Goal: Task Accomplishment & Management: Complete application form

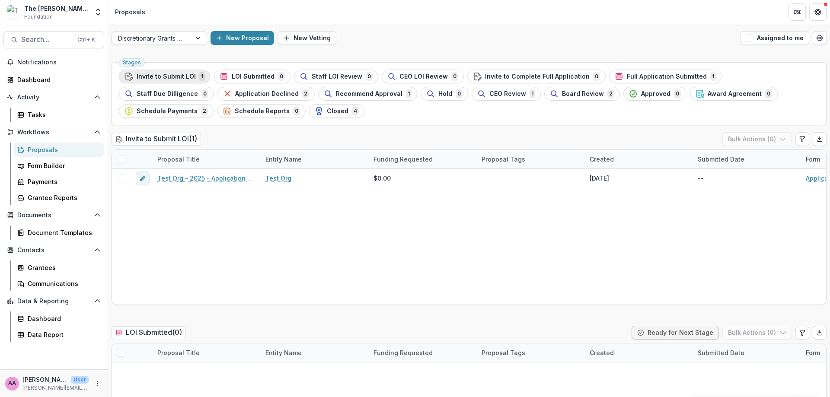
click at [150, 75] on span "Invite to Submit LOI" at bounding box center [166, 76] width 59 height 7
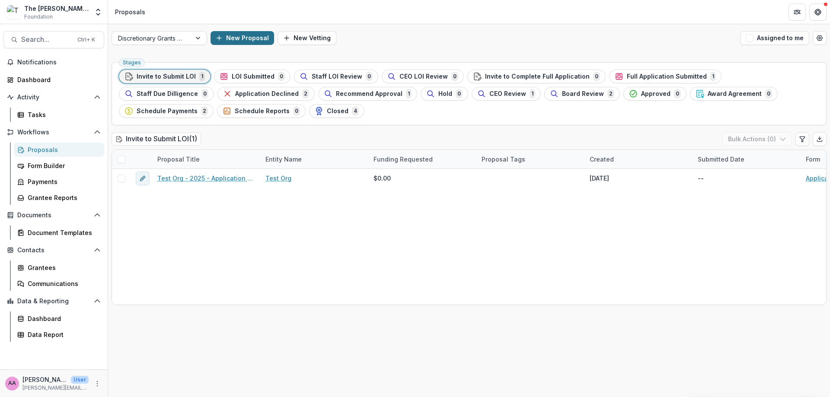
click at [250, 34] on button "New Proposal" at bounding box center [243, 38] width 64 height 14
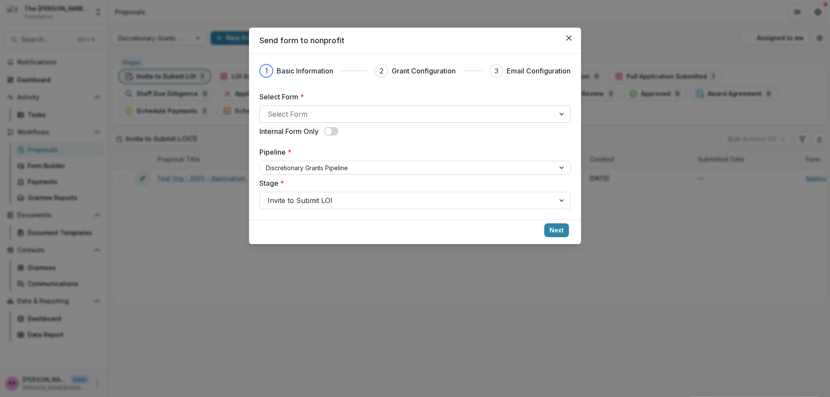
click at [343, 115] on div at bounding box center [407, 114] width 279 height 12
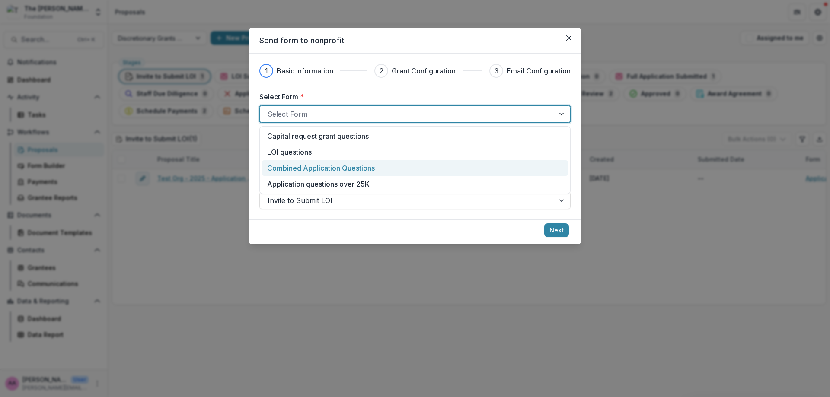
click at [340, 164] on p "Combined Application Questions" at bounding box center [321, 168] width 108 height 10
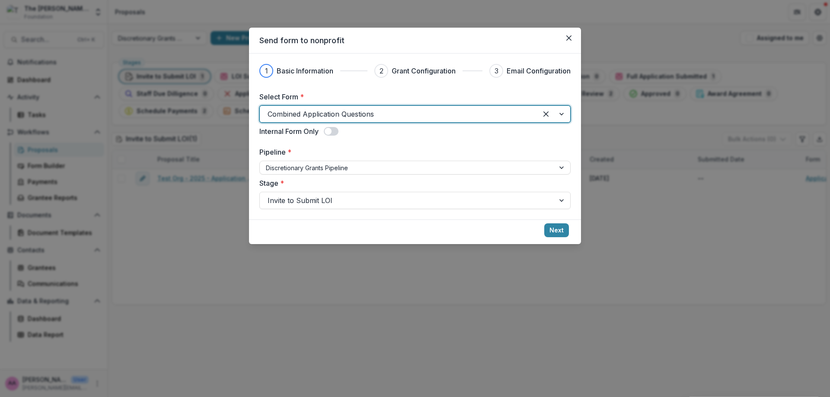
click at [327, 134] on span at bounding box center [331, 131] width 15 height 9
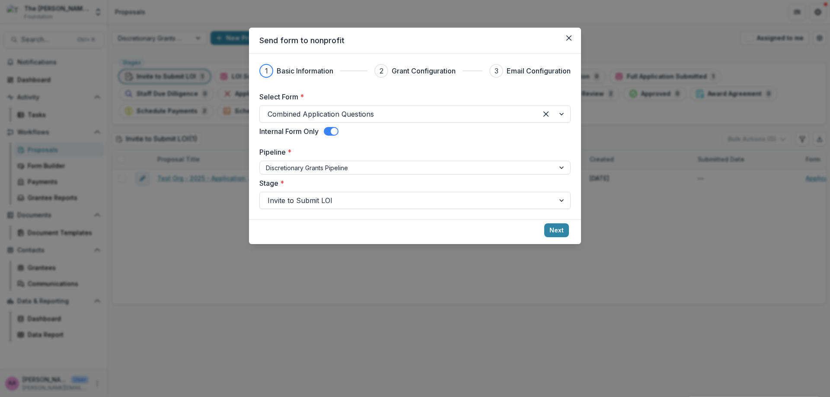
click at [327, 134] on span at bounding box center [331, 131] width 15 height 9
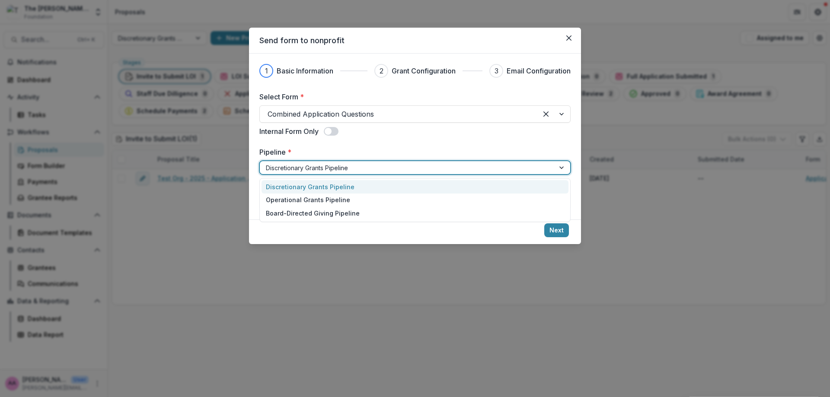
click at [327, 163] on div at bounding box center [407, 168] width 283 height 11
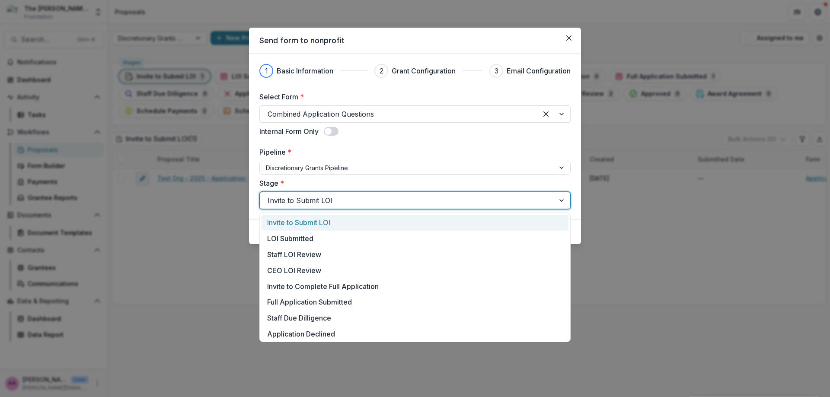
click at [332, 197] on div at bounding box center [407, 201] width 279 height 12
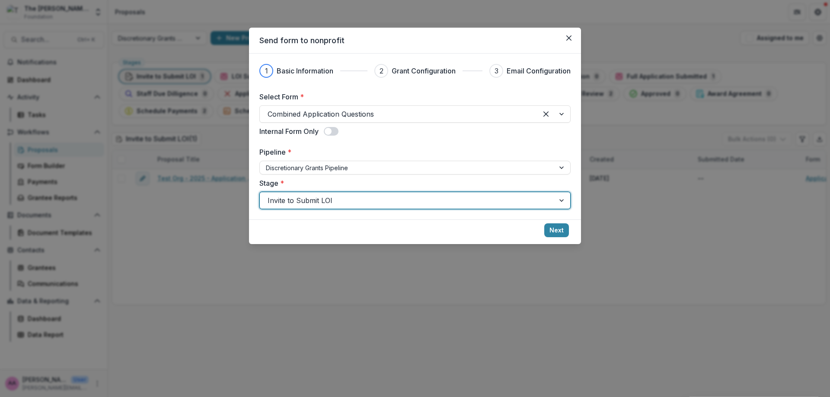
click at [332, 197] on div at bounding box center [407, 201] width 279 height 12
click at [556, 230] on button "Next" at bounding box center [557, 231] width 25 height 14
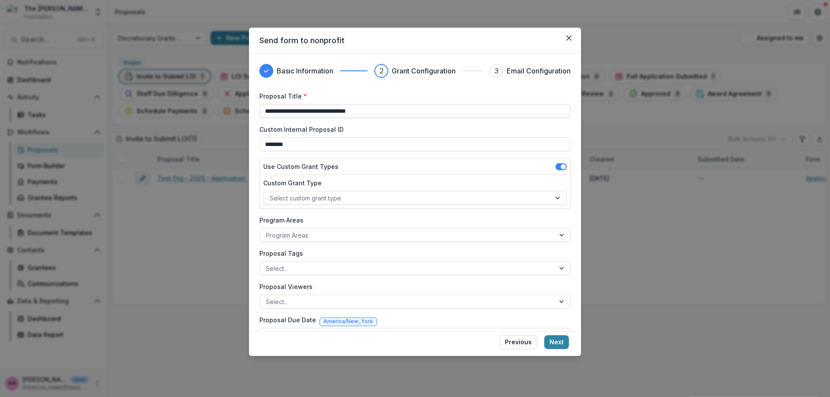
click at [339, 112] on input "**********" at bounding box center [415, 111] width 311 height 14
type input "*"
type input "**********"
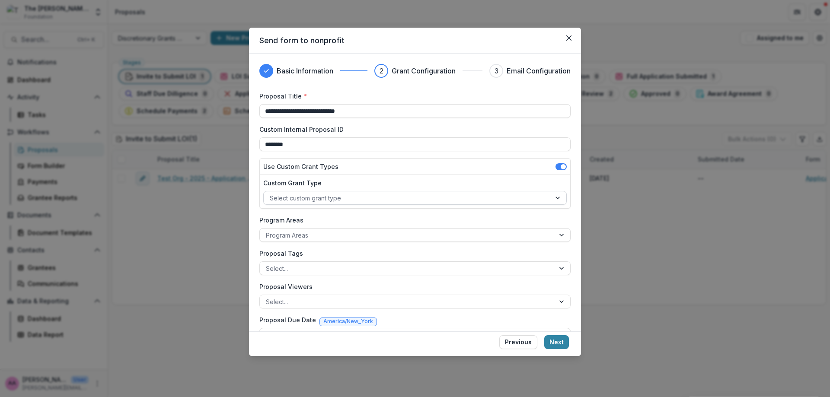
click at [323, 196] on div at bounding box center [407, 198] width 275 height 11
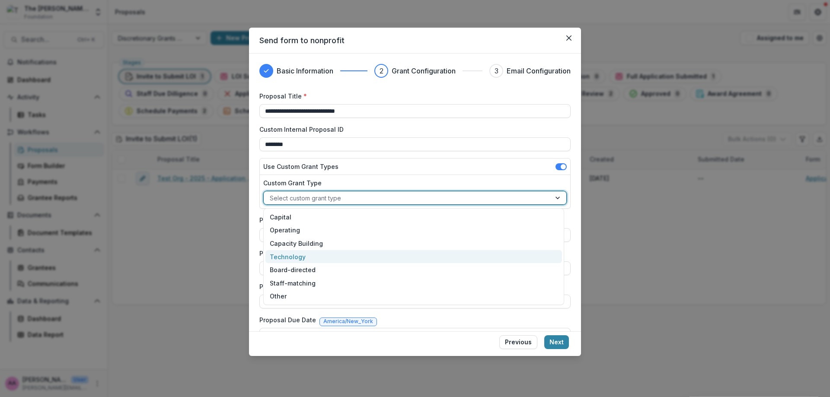
click at [311, 262] on div "Technology" at bounding box center [414, 256] width 297 height 13
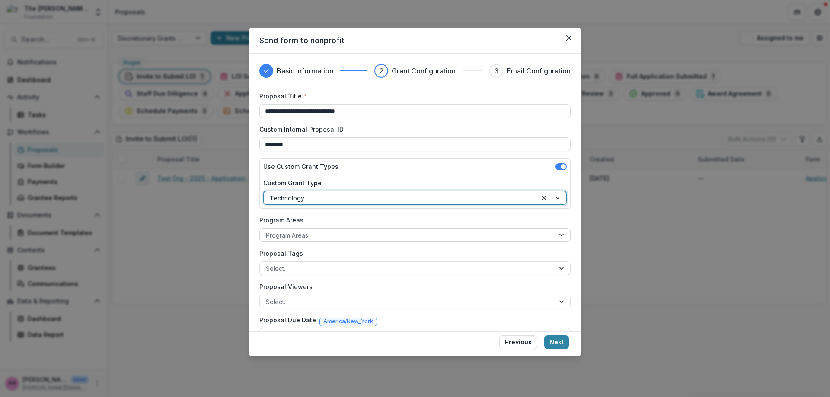
click at [303, 237] on div at bounding box center [407, 235] width 283 height 11
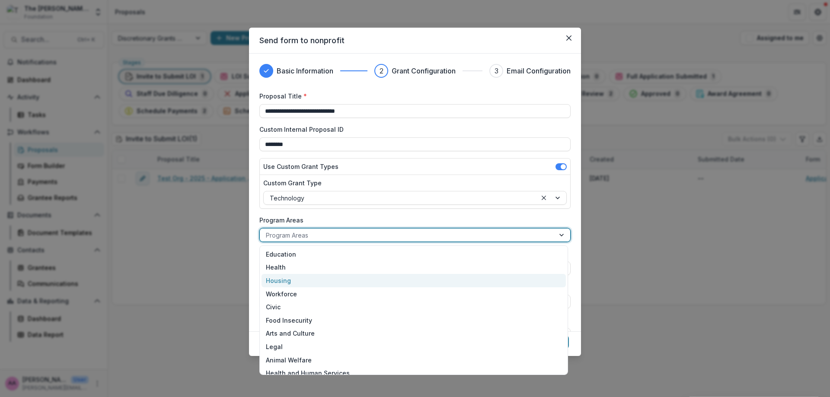
click at [300, 283] on div "Housing" at bounding box center [414, 280] width 304 height 13
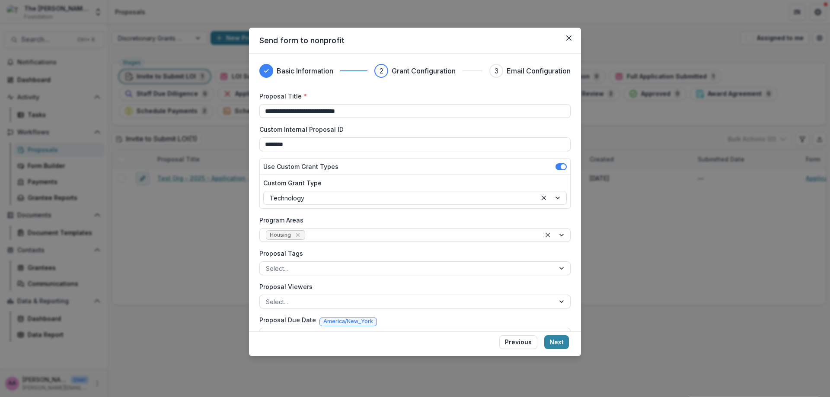
click at [346, 226] on div "Program Areas Housing" at bounding box center [415, 229] width 311 height 26
click at [343, 234] on div at bounding box center [421, 235] width 228 height 11
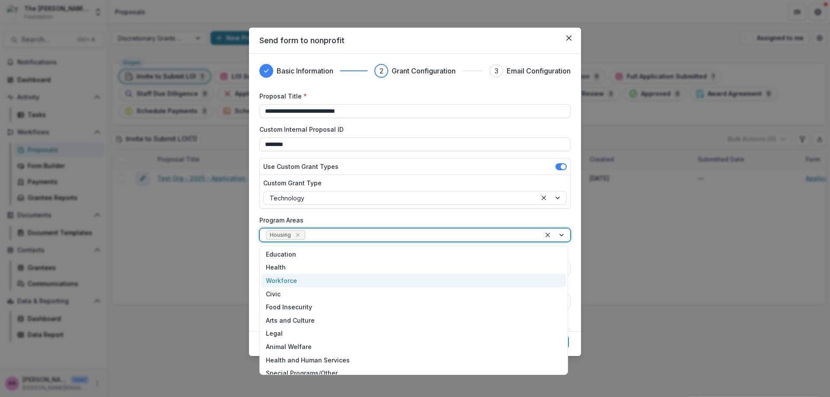
click at [314, 282] on div "Workforce" at bounding box center [414, 280] width 304 height 13
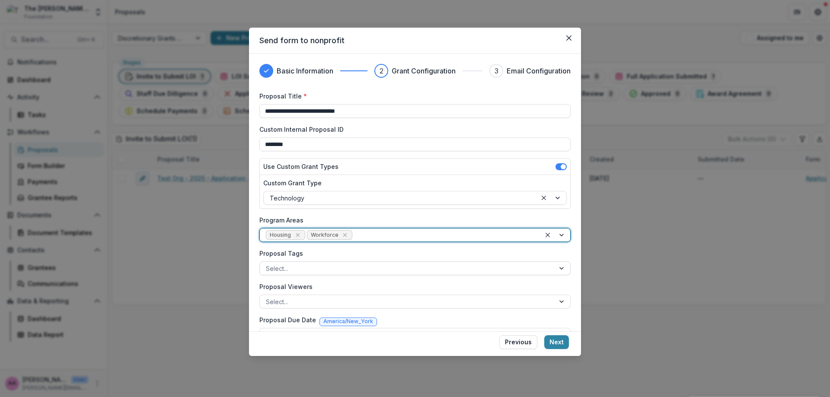
click at [308, 269] on div at bounding box center [407, 268] width 283 height 11
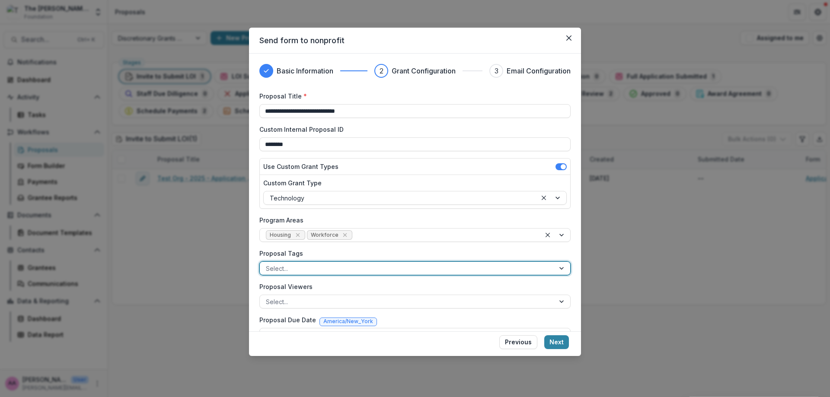
click at [308, 269] on div at bounding box center [407, 268] width 283 height 11
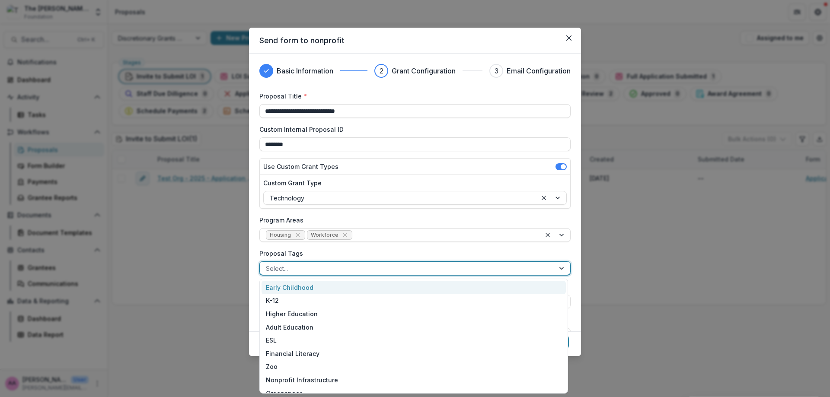
click at [308, 269] on div at bounding box center [407, 268] width 283 height 11
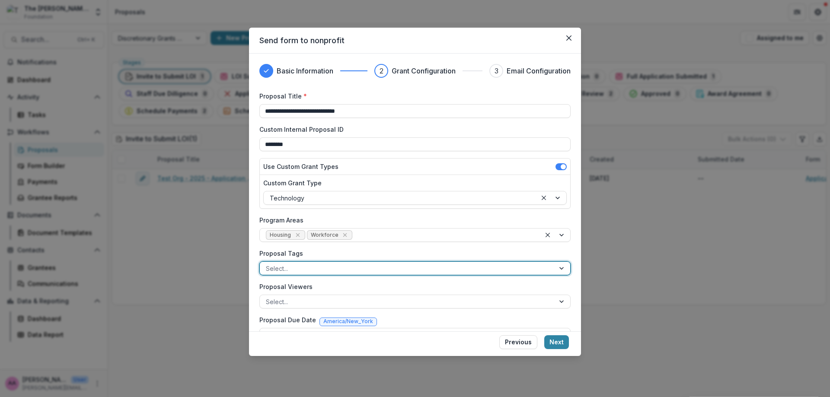
click at [368, 244] on div "**********" at bounding box center [415, 250] width 311 height 317
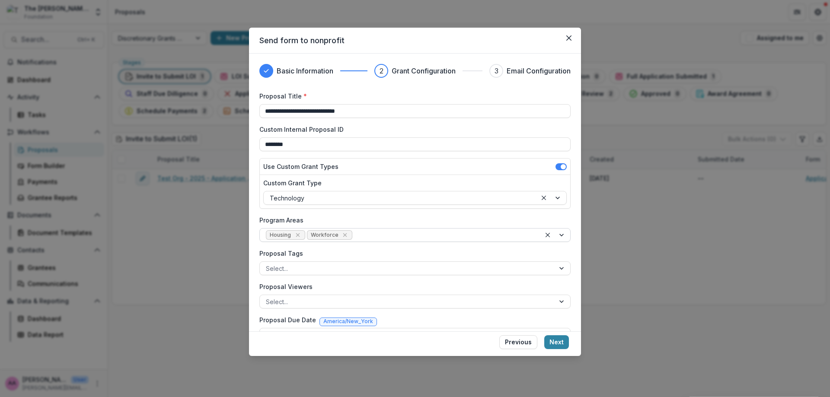
click at [372, 234] on div at bounding box center [444, 235] width 181 height 11
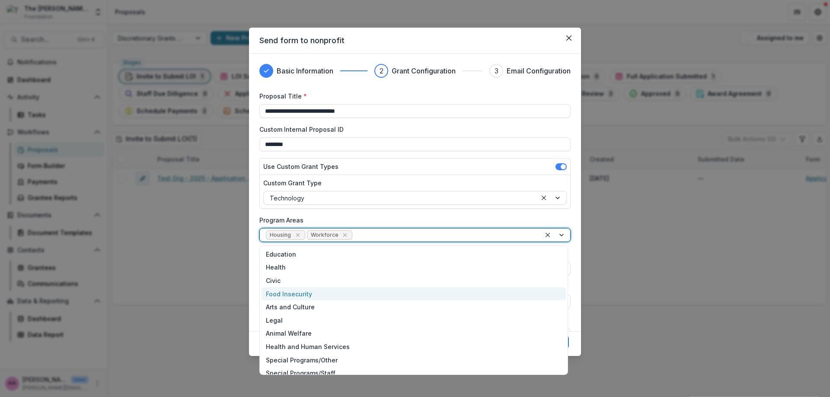
scroll to position [20, 0]
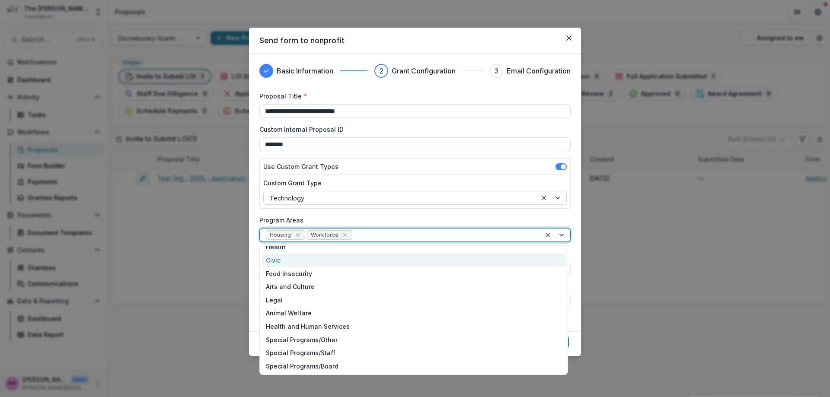
click at [363, 203] on div at bounding box center [400, 198] width 261 height 11
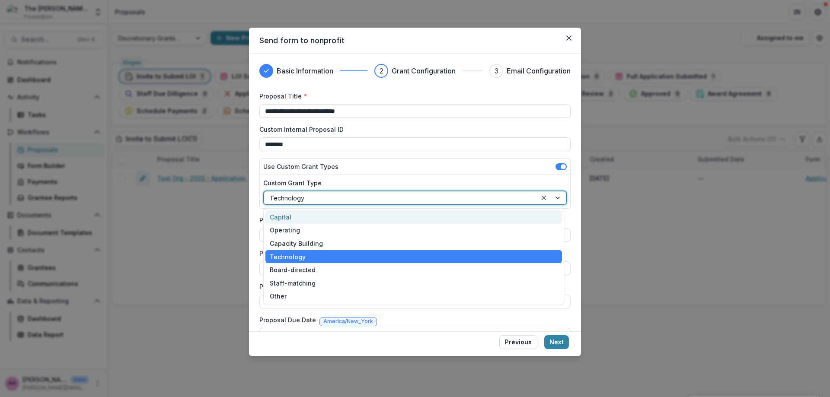
click at [344, 179] on label "Custom Grant Type" at bounding box center [412, 183] width 298 height 9
click at [272, 194] on input "Custom Grant Type" at bounding box center [271, 198] width 2 height 9
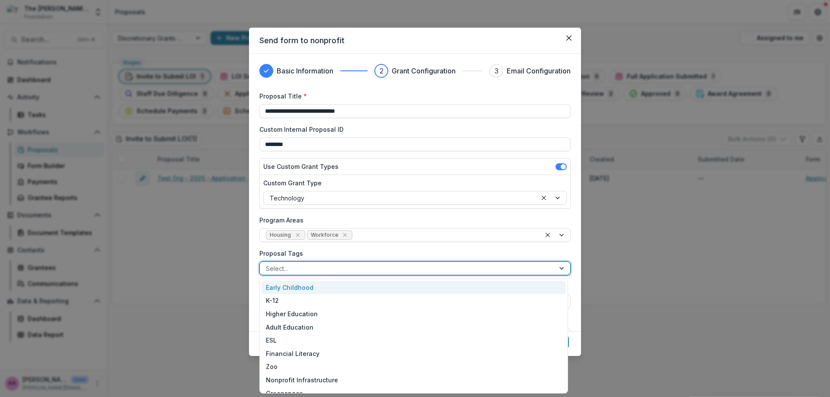
click at [317, 273] on div at bounding box center [407, 268] width 283 height 11
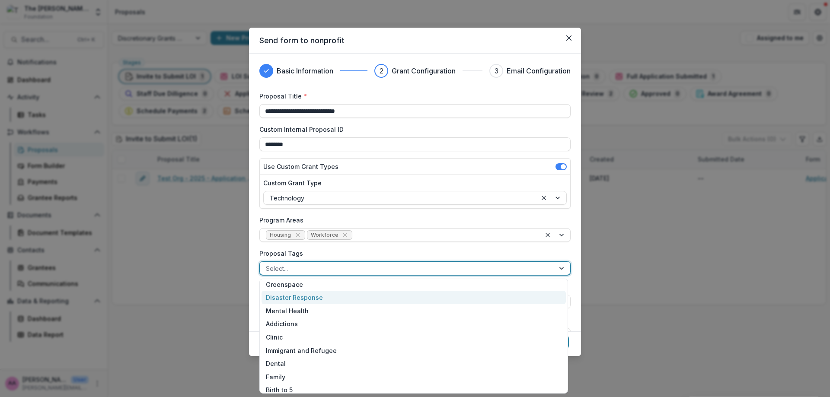
scroll to position [128, 0]
click at [431, 243] on div "**********" at bounding box center [415, 250] width 311 height 317
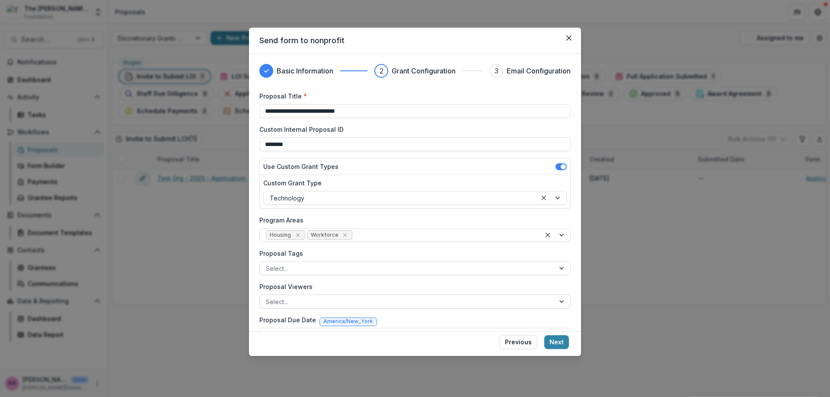
click at [388, 306] on div at bounding box center [407, 302] width 283 height 11
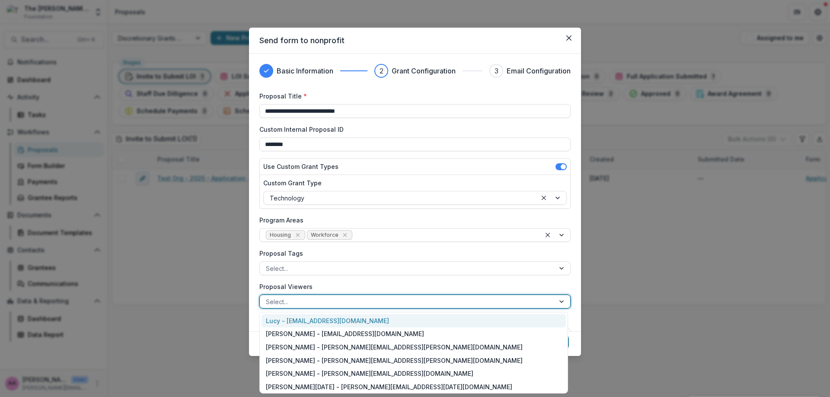
click at [388, 306] on div at bounding box center [407, 302] width 283 height 11
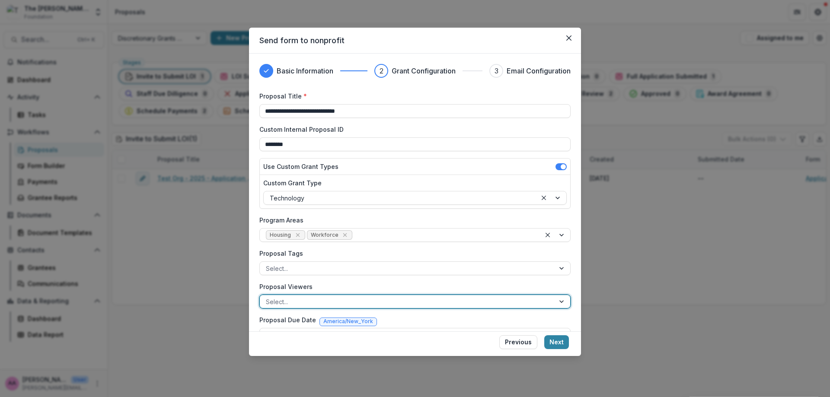
scroll to position [87, 0]
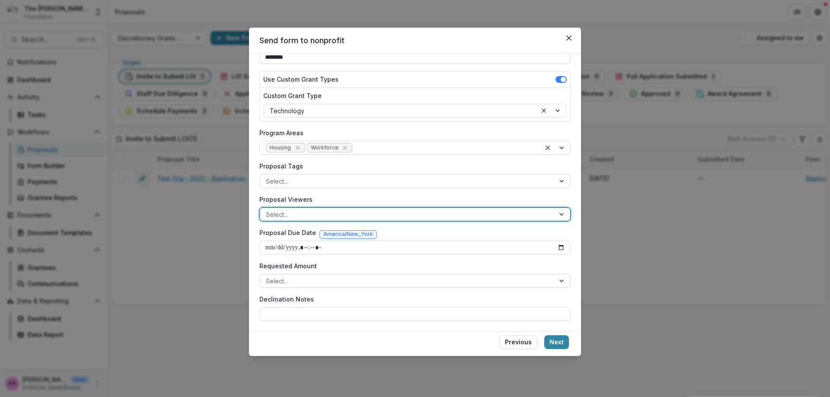
click at [347, 277] on div at bounding box center [407, 281] width 283 height 11
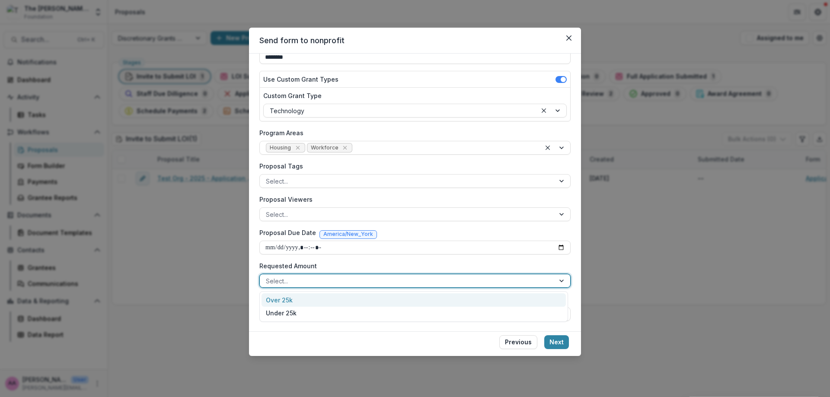
click at [347, 277] on div at bounding box center [407, 281] width 283 height 11
click at [334, 304] on div "Over 25k" at bounding box center [414, 300] width 304 height 13
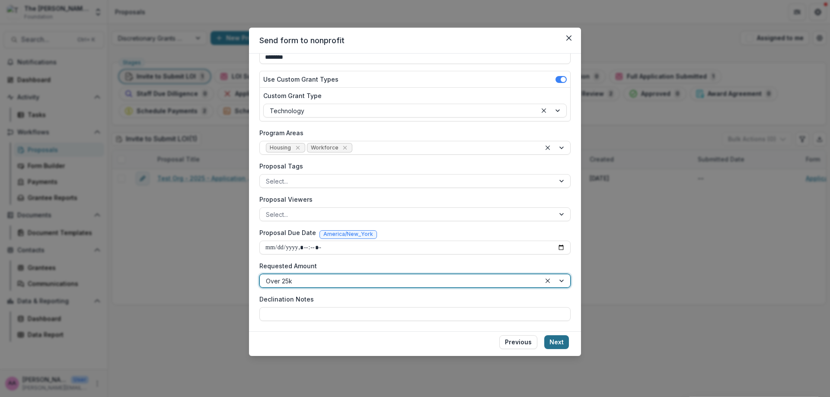
click at [554, 347] on button "Next" at bounding box center [557, 343] width 25 height 14
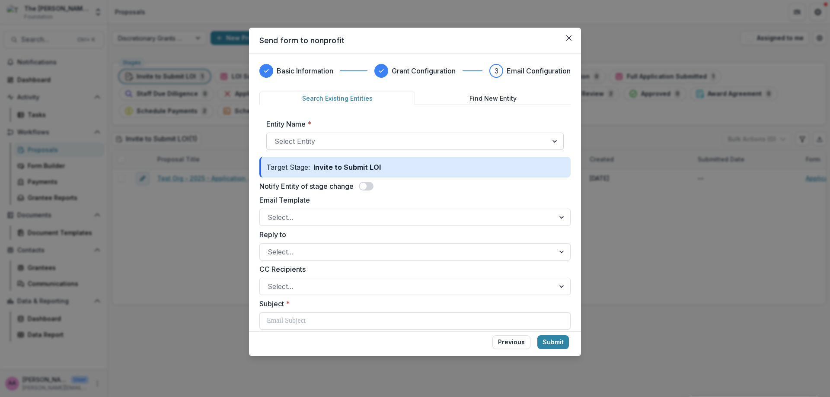
click at [366, 138] on div at bounding box center [408, 141] width 266 height 12
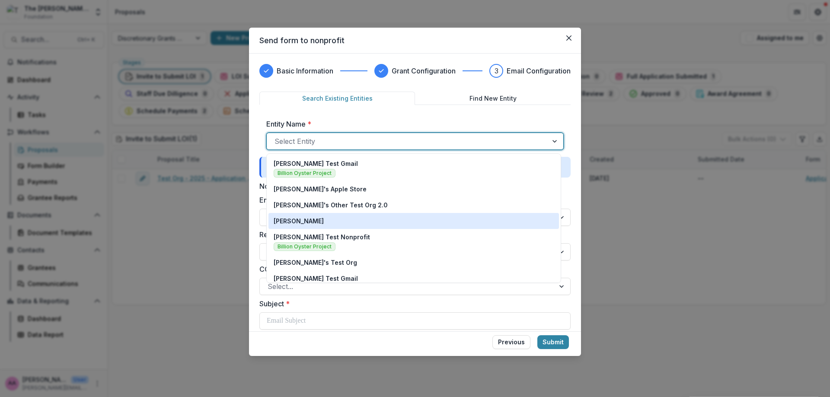
click at [334, 219] on div "[PERSON_NAME]" at bounding box center [414, 221] width 280 height 9
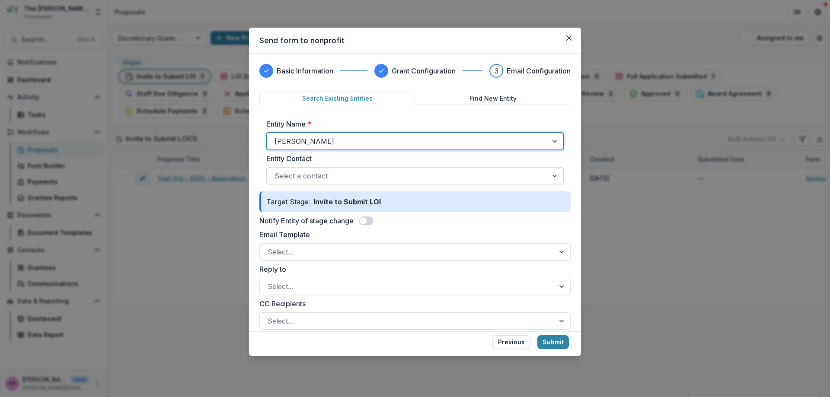
click at [310, 177] on div at bounding box center [408, 176] width 266 height 12
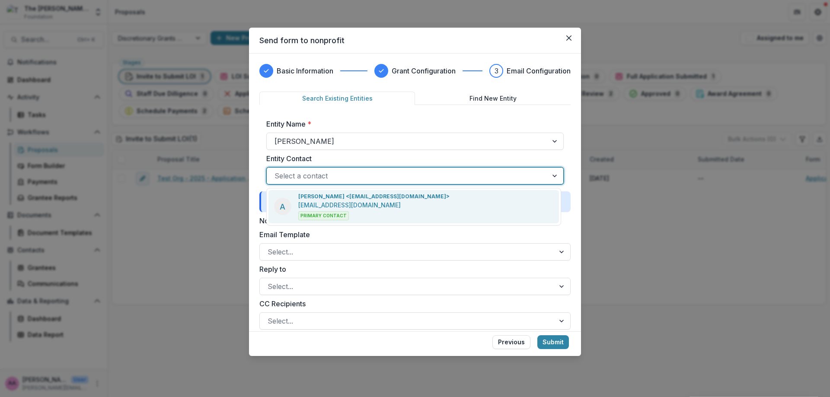
click at [309, 201] on p "[EMAIL_ADDRESS][DOMAIN_NAME]" at bounding box center [349, 205] width 103 height 9
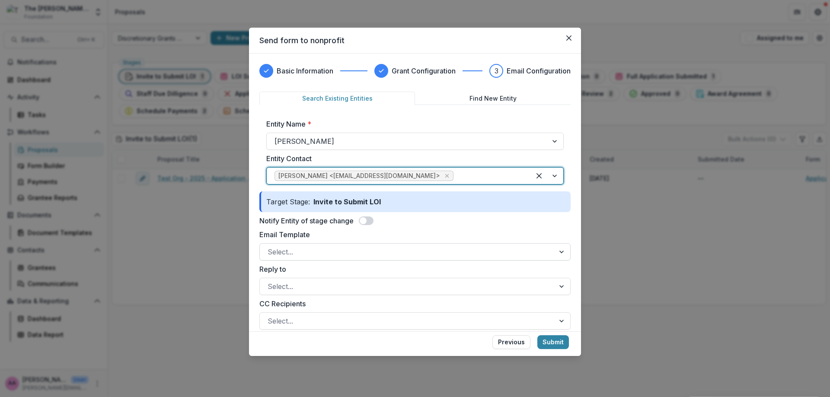
click at [342, 250] on div at bounding box center [407, 252] width 279 height 12
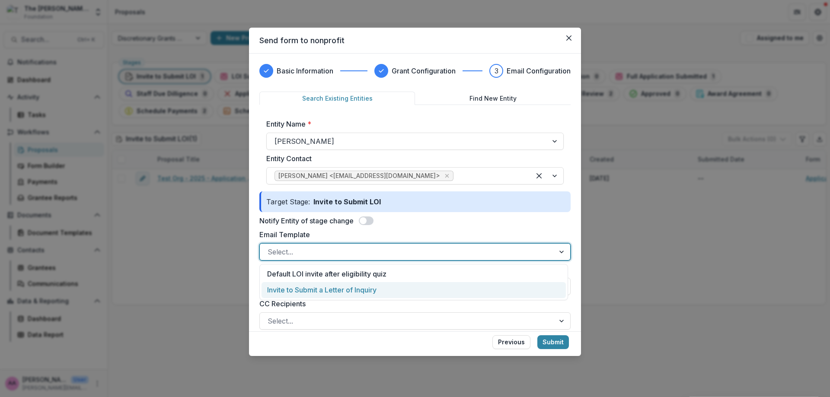
click at [384, 292] on div "Invite to Submit a Letter of Inquiry" at bounding box center [414, 290] width 304 height 16
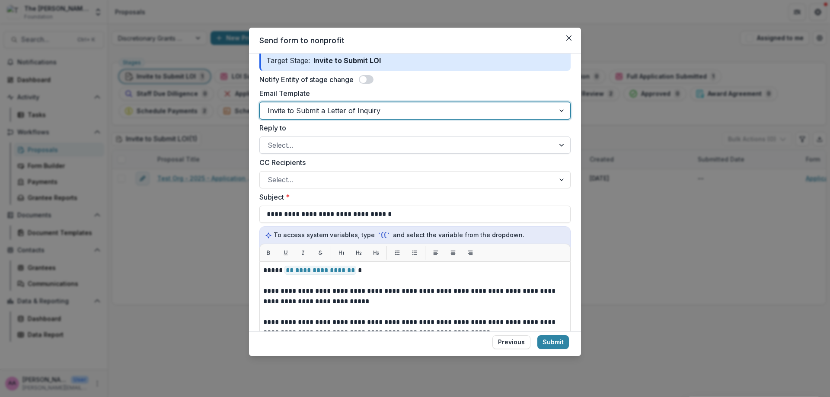
scroll to position [146, 0]
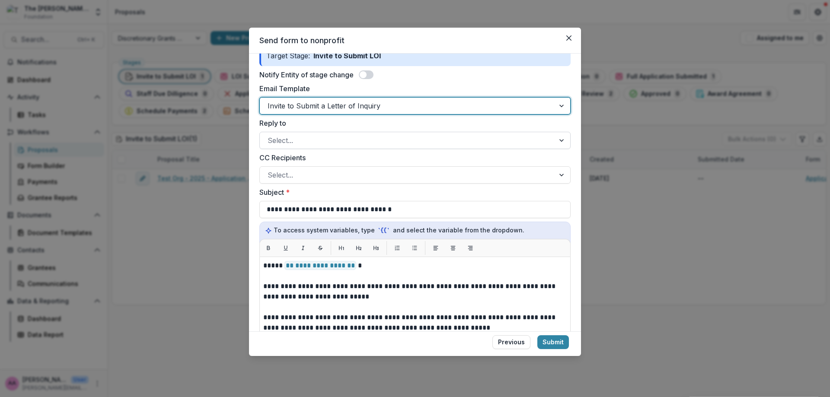
click at [306, 139] on div at bounding box center [407, 141] width 279 height 12
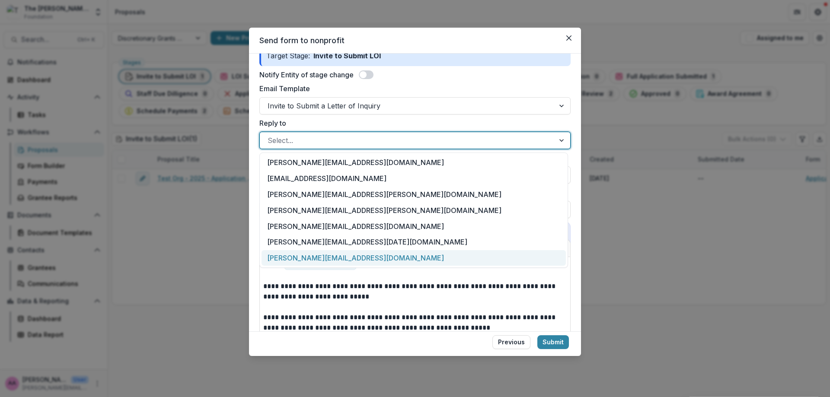
click at [331, 256] on div "[PERSON_NAME][EMAIL_ADDRESS][DOMAIN_NAME]" at bounding box center [414, 258] width 304 height 16
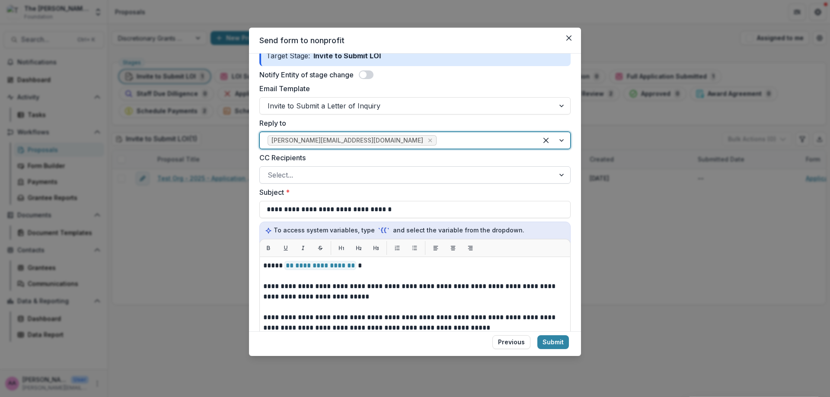
click at [300, 183] on div "Select..." at bounding box center [415, 175] width 311 height 17
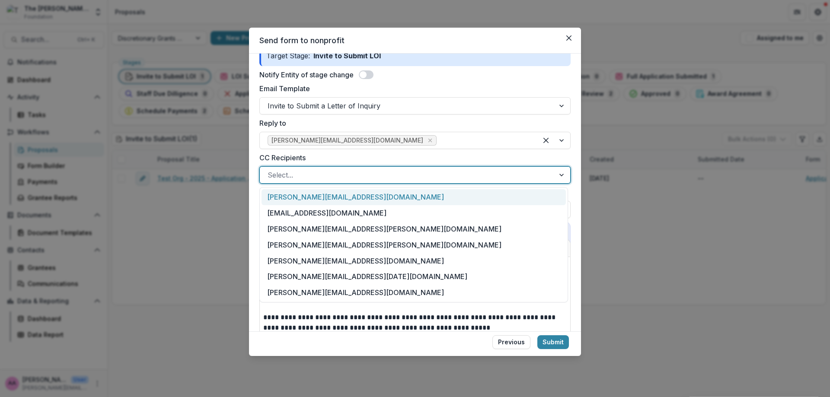
click at [311, 161] on label "CC Recipients" at bounding box center [413, 158] width 306 height 10
click at [270, 170] on input "CC Recipients" at bounding box center [269, 175] width 2 height 10
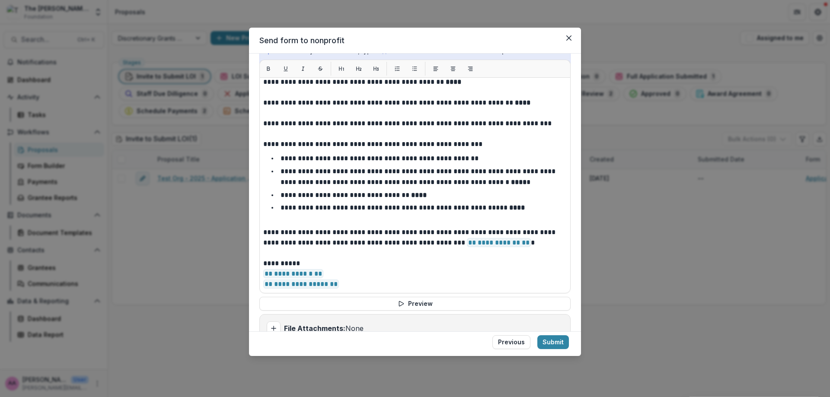
scroll to position [363, 0]
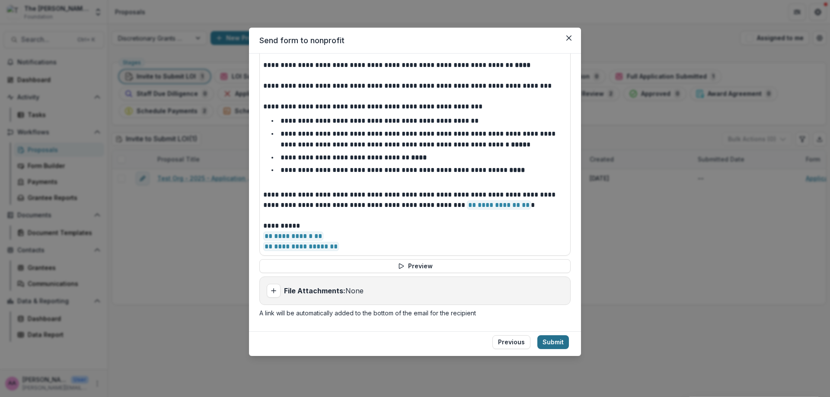
click at [564, 341] on button "Submit" at bounding box center [554, 343] width 32 height 14
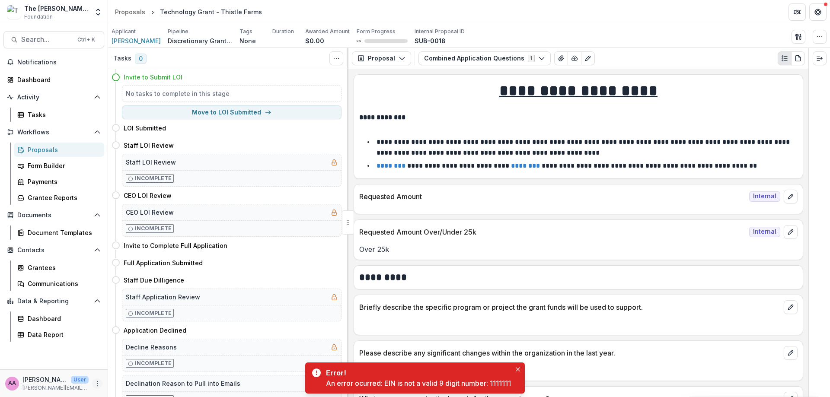
click at [94, 381] on icon "More" at bounding box center [97, 384] width 7 height 7
click at [117, 380] on line "button" at bounding box center [115, 380] width 3 height 0
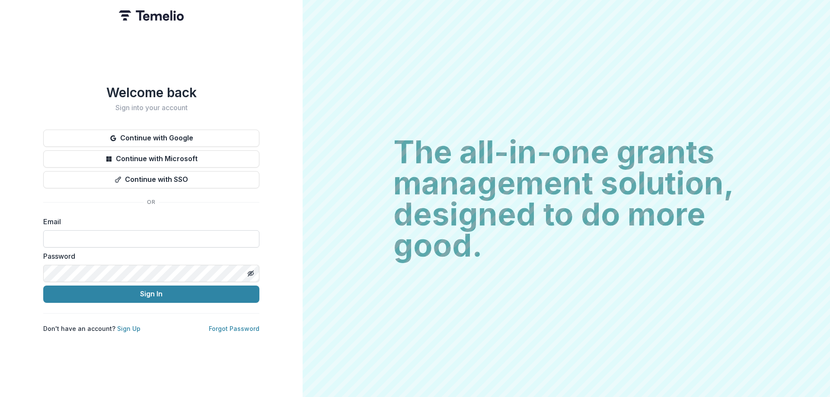
click at [124, 242] on input at bounding box center [151, 239] width 216 height 17
type input "**********"
click at [157, 292] on button "Sign In" at bounding box center [151, 294] width 216 height 17
